Goal: Transaction & Acquisition: Purchase product/service

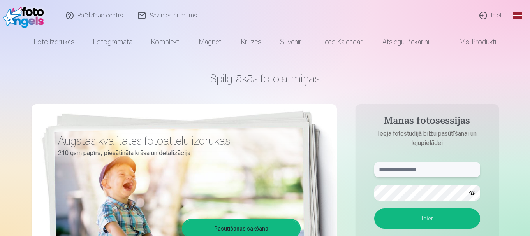
type input "**********"
click at [496, 14] on link "Ieiet" at bounding box center [490, 15] width 37 height 31
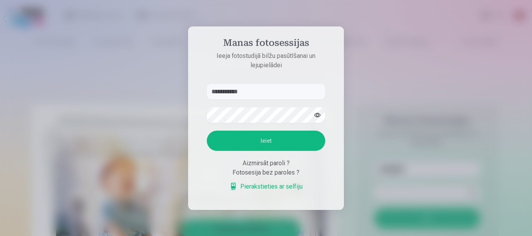
drag, startPoint x: 270, startPoint y: 93, endPoint x: 189, endPoint y: 92, distance: 80.9
click at [189, 92] on aside "**********" at bounding box center [266, 118] width 156 height 184
type input "**********"
click at [161, 236] on div "**********" at bounding box center [265, 236] width 530 height 0
click at [225, 140] on button "Ieiet" at bounding box center [266, 141] width 118 height 20
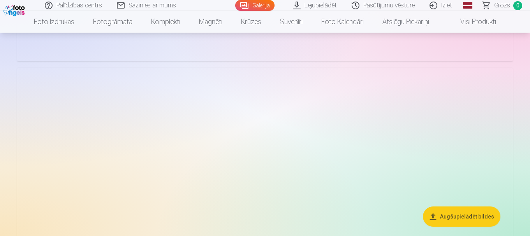
scroll to position [1440, 0]
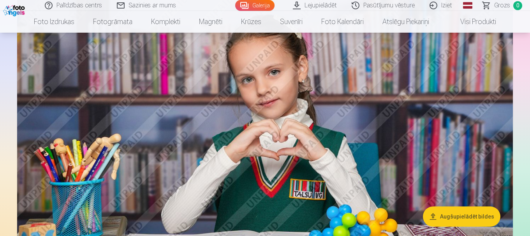
click at [465, 218] on button "Augšupielādēt bildes" at bounding box center [461, 217] width 77 height 20
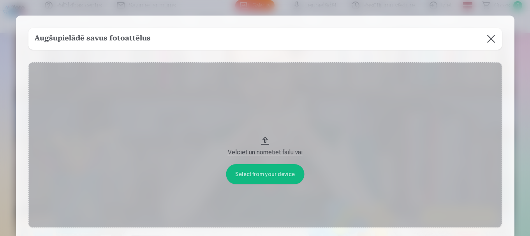
scroll to position [1445, 0]
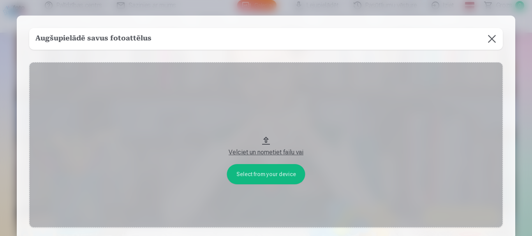
click at [266, 152] on div "Velciet un nometiet failu vai" at bounding box center [266, 152] width 458 height 9
click at [491, 39] on button at bounding box center [492, 39] width 22 height 22
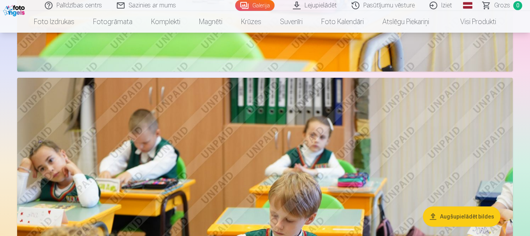
scroll to position [978, 0]
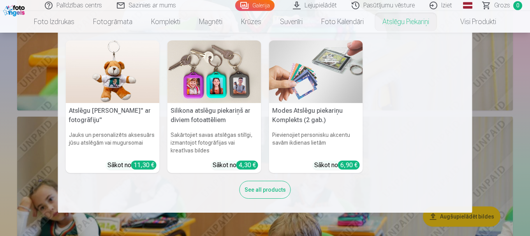
click at [403, 20] on link "Atslēgu piekariņi" at bounding box center [405, 22] width 65 height 22
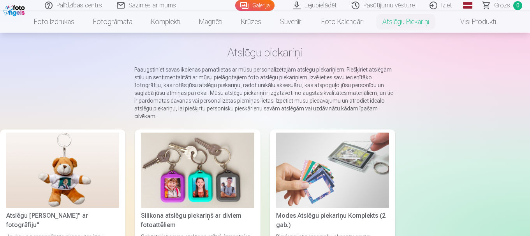
scroll to position [78, 0]
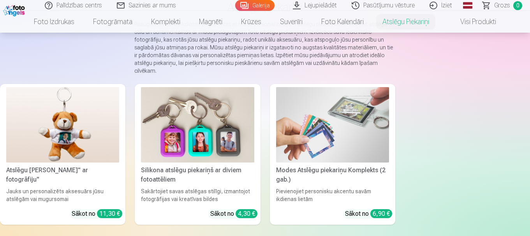
click at [220, 124] on img at bounding box center [197, 124] width 113 height 75
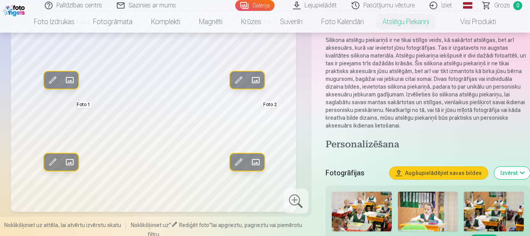
scroll to position [117, 0]
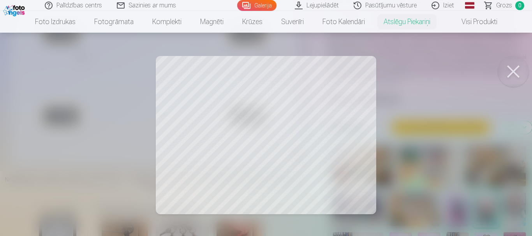
click at [197, 91] on div at bounding box center [266, 118] width 532 height 236
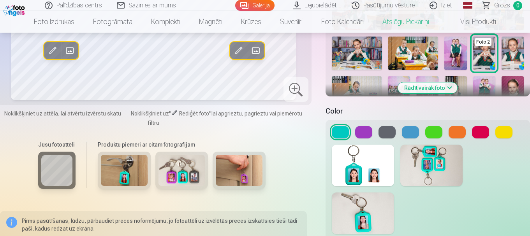
scroll to position [233, 0]
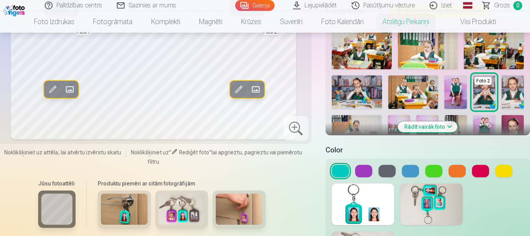
click at [479, 172] on button at bounding box center [480, 171] width 17 height 12
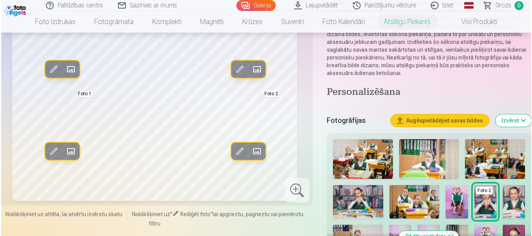
scroll to position [117, 0]
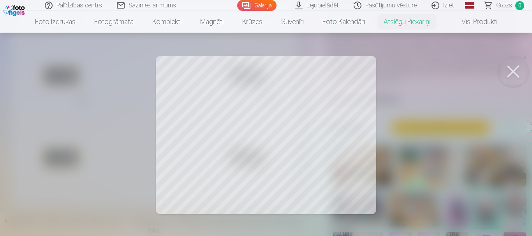
click at [463, 90] on div at bounding box center [266, 118] width 532 height 236
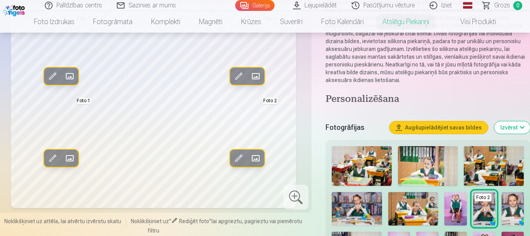
click at [73, 165] on span at bounding box center [69, 158] width 12 height 12
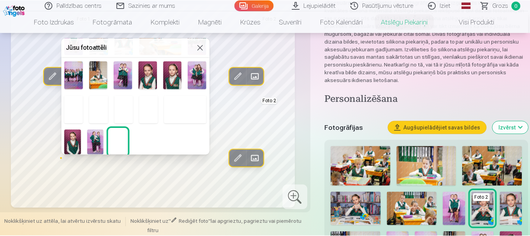
scroll to position [112, 0]
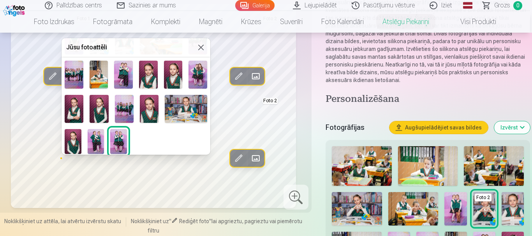
click at [72, 108] on img at bounding box center [74, 109] width 19 height 28
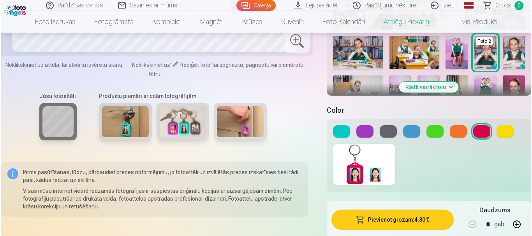
scroll to position [350, 0]
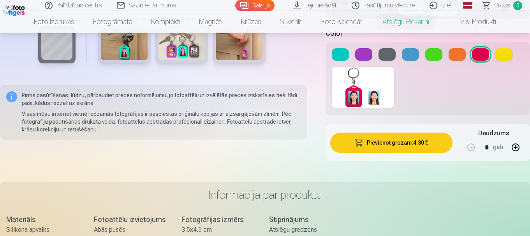
click at [516, 144] on button "button" at bounding box center [515, 147] width 19 height 19
type input "*"
click at [377, 143] on button "Pievienot grozam : 8,60 €" at bounding box center [391, 143] width 122 height 20
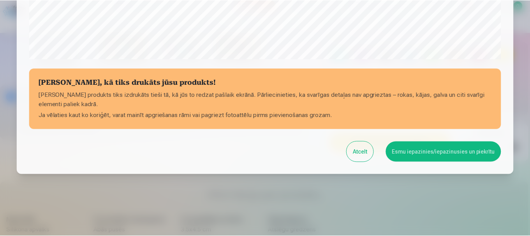
scroll to position [324, 0]
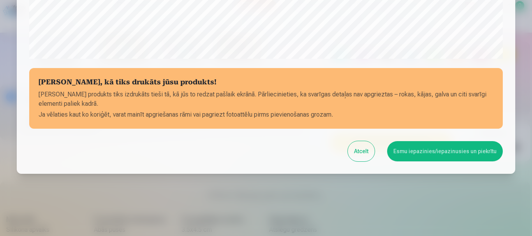
click at [457, 151] on button "Esmu iepazinies/iepazinusies un piekrītu" at bounding box center [445, 151] width 116 height 20
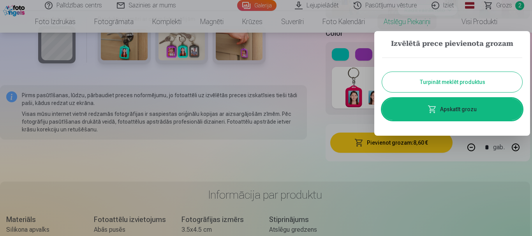
click at [463, 81] on button "Turpināt meklēt produktus" at bounding box center [452, 82] width 140 height 20
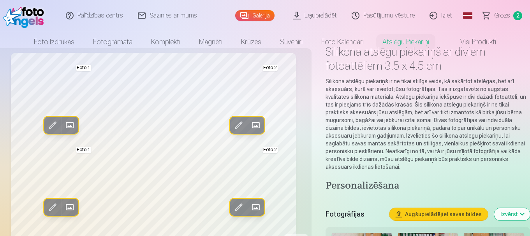
scroll to position [0, 0]
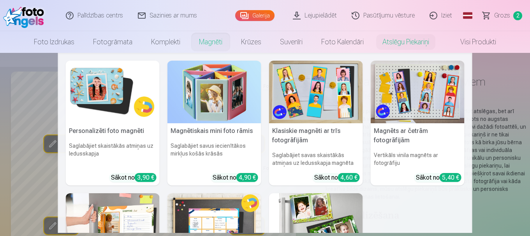
click at [216, 41] on link "Magnēti" at bounding box center [211, 42] width 42 height 22
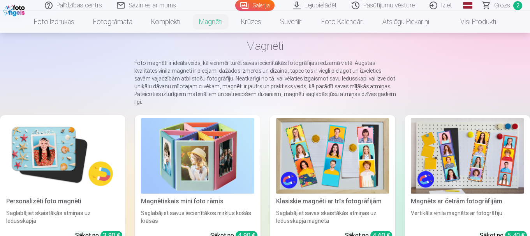
scroll to position [78, 0]
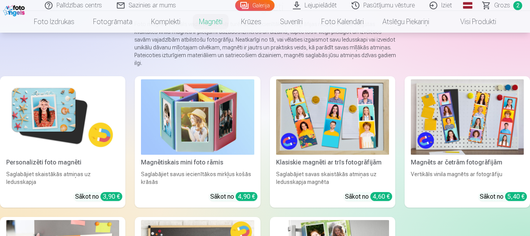
click at [45, 103] on img at bounding box center [62, 116] width 113 height 75
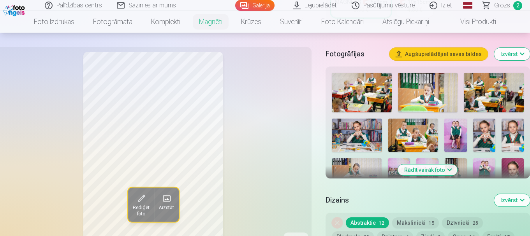
scroll to position [233, 0]
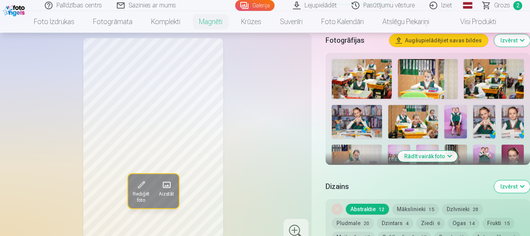
click at [419, 153] on button "Rādīt vairāk foto" at bounding box center [428, 156] width 60 height 11
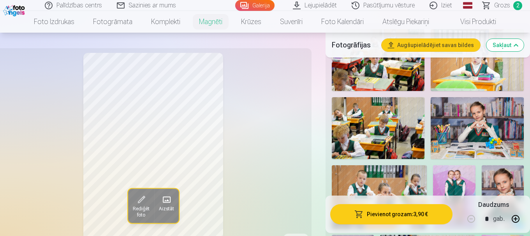
scroll to position [272, 0]
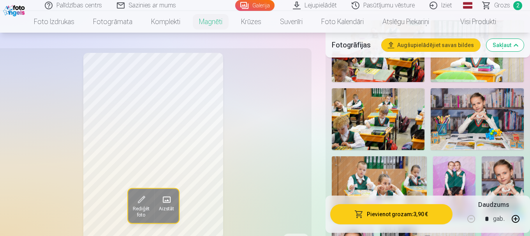
click at [484, 112] on img at bounding box center [476, 119] width 93 height 62
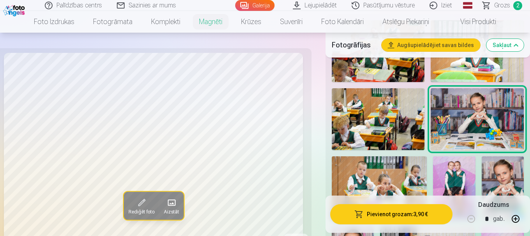
click at [499, 168] on img at bounding box center [502, 187] width 42 height 63
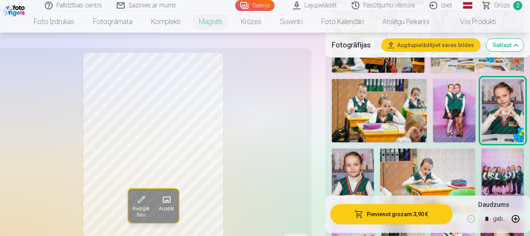
scroll to position [350, 0]
click at [347, 166] on img at bounding box center [353, 179] width 42 height 63
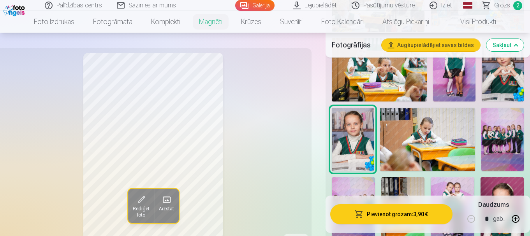
scroll to position [428, 0]
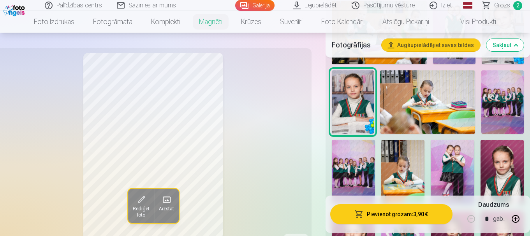
click at [513, 167] on img at bounding box center [501, 172] width 43 height 65
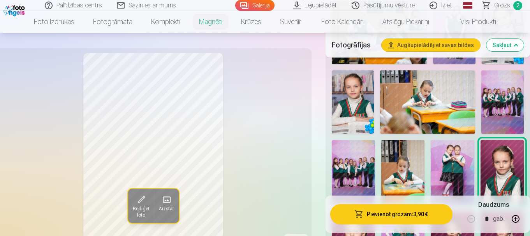
scroll to position [467, 0]
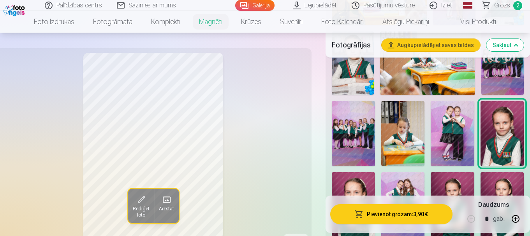
click at [497, 182] on img at bounding box center [501, 204] width 43 height 65
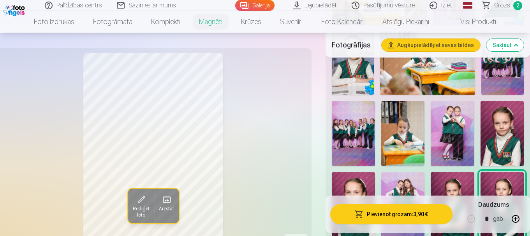
click at [457, 182] on img at bounding box center [451, 204] width 43 height 65
click at [339, 180] on img at bounding box center [353, 204] width 43 height 65
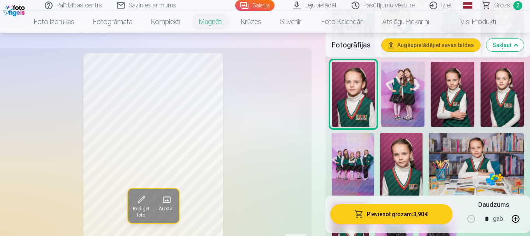
scroll to position [623, 0]
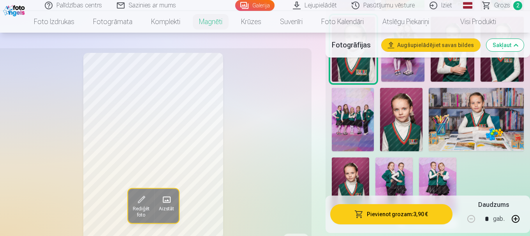
click at [353, 175] on img at bounding box center [350, 186] width 37 height 56
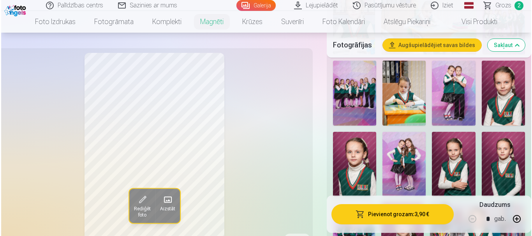
scroll to position [506, 0]
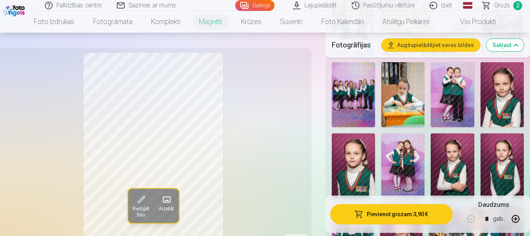
click at [449, 152] on img at bounding box center [451, 165] width 43 height 65
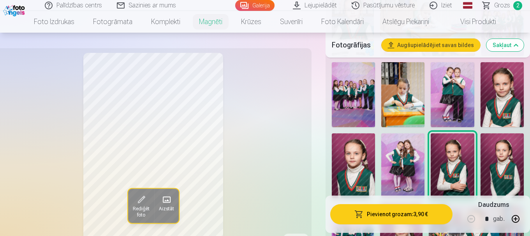
click at [511, 90] on img at bounding box center [501, 94] width 43 height 65
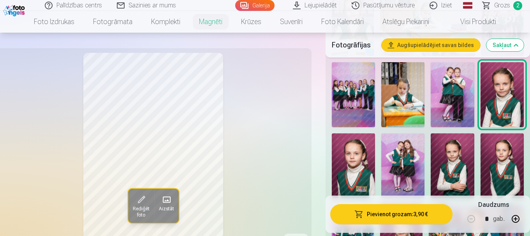
click at [516, 220] on button "button" at bounding box center [515, 219] width 19 height 19
type input "*"
click at [391, 212] on button "Pievienot grozam : 11,70 €" at bounding box center [391, 214] width 122 height 20
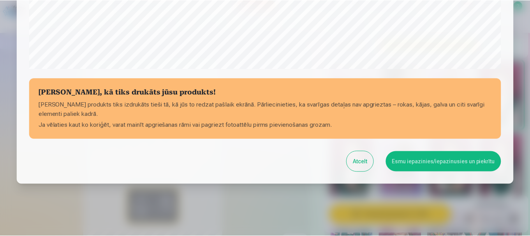
scroll to position [324, 0]
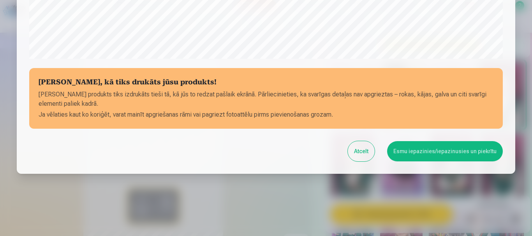
click at [448, 151] on button "Esmu iepazinies/iepazinusies un piekrītu" at bounding box center [445, 151] width 116 height 20
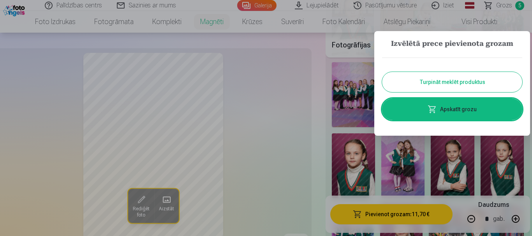
click at [456, 83] on button "Turpināt meklēt produktus" at bounding box center [452, 82] width 140 height 20
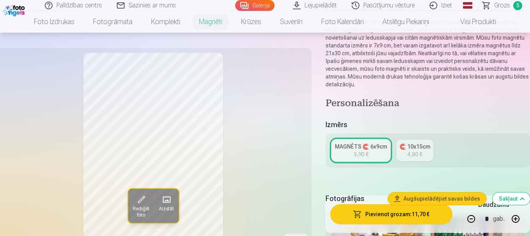
scroll to position [0, 0]
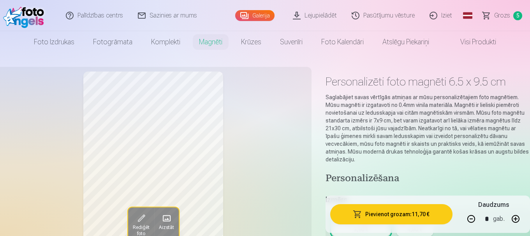
click at [507, 17] on span "Grozs" at bounding box center [502, 15] width 16 height 9
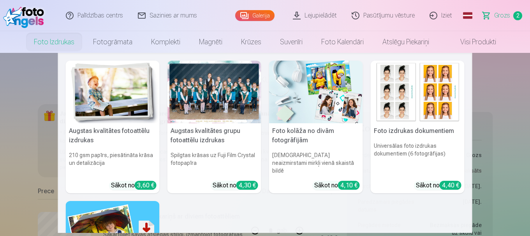
click at [213, 94] on div at bounding box center [214, 92] width 94 height 63
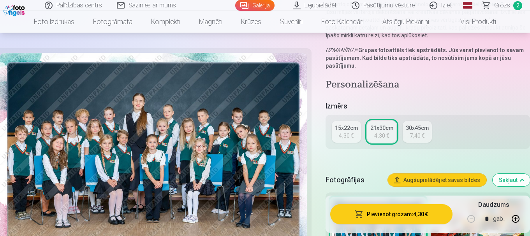
scroll to position [117, 0]
click at [342, 128] on div "15x22cm" at bounding box center [346, 128] width 23 height 8
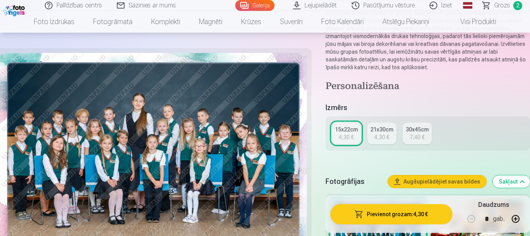
scroll to position [117, 0]
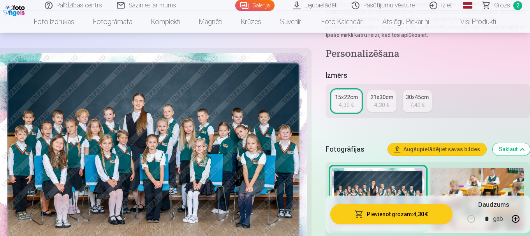
click at [411, 214] on button "Pievienot grozam : 4,30 €" at bounding box center [391, 214] width 122 height 20
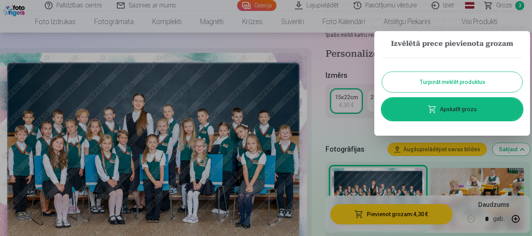
click at [457, 82] on button "Turpināt meklēt produktus" at bounding box center [452, 82] width 140 height 20
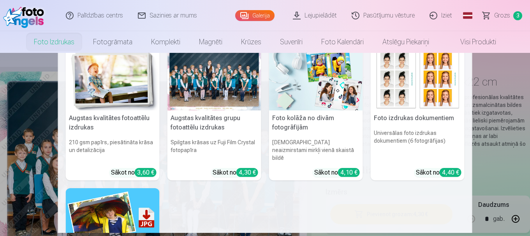
scroll to position [0, 0]
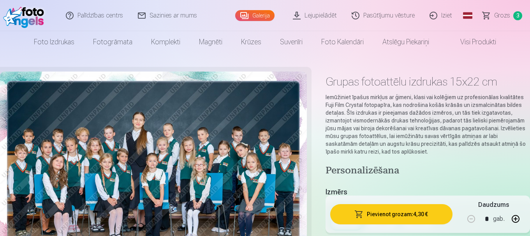
click at [319, 13] on link "Lejupielādēt" at bounding box center [315, 15] width 59 height 31
